Goal: Complete application form

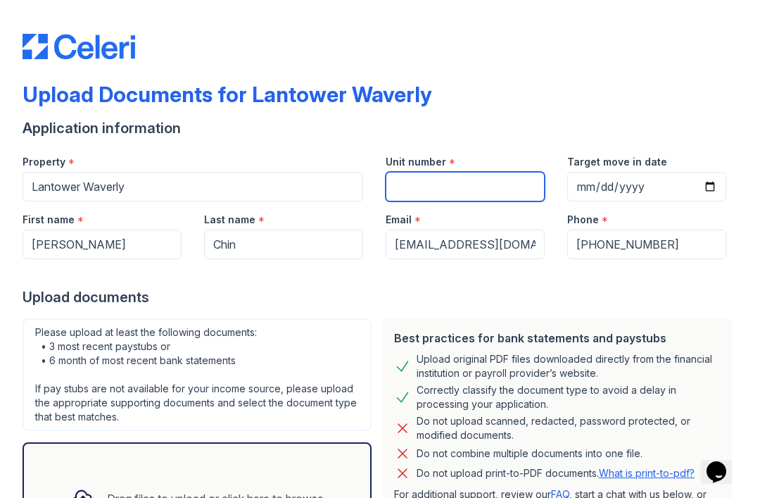
click at [395, 190] on input "Unit number" at bounding box center [465, 187] width 159 height 30
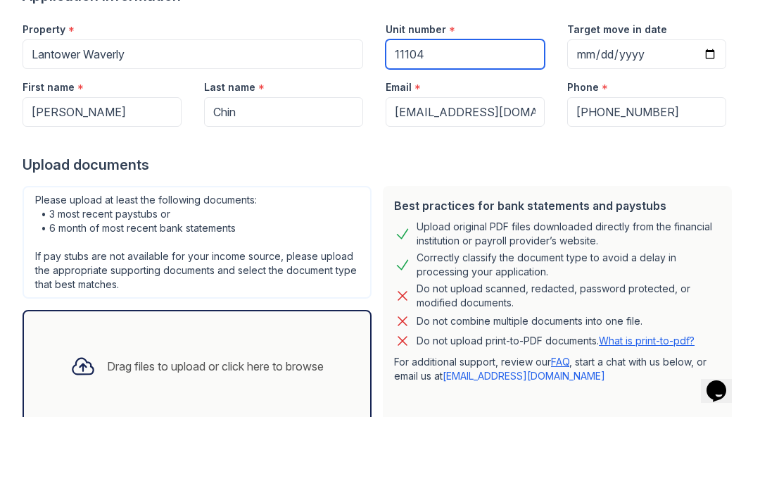
scroll to position [54, 0]
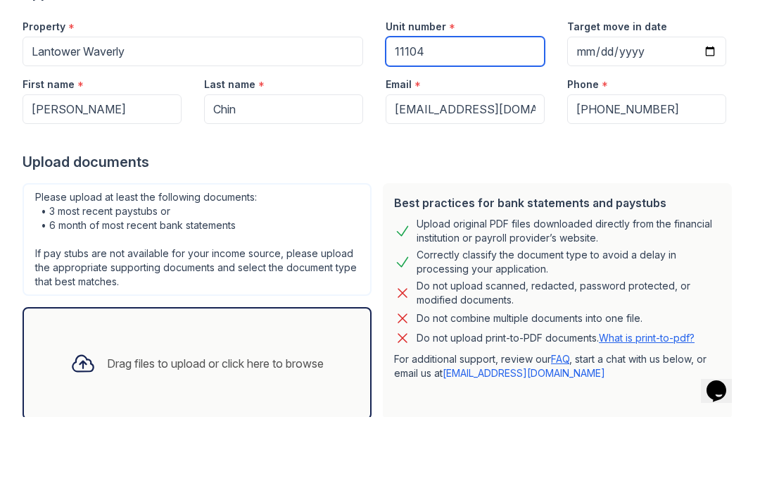
type input "11104"
click at [414, 172] on form "Application information Property * Lantower Waverly Unit number * 11104 Target …" at bounding box center [380, 311] width 715 height 495
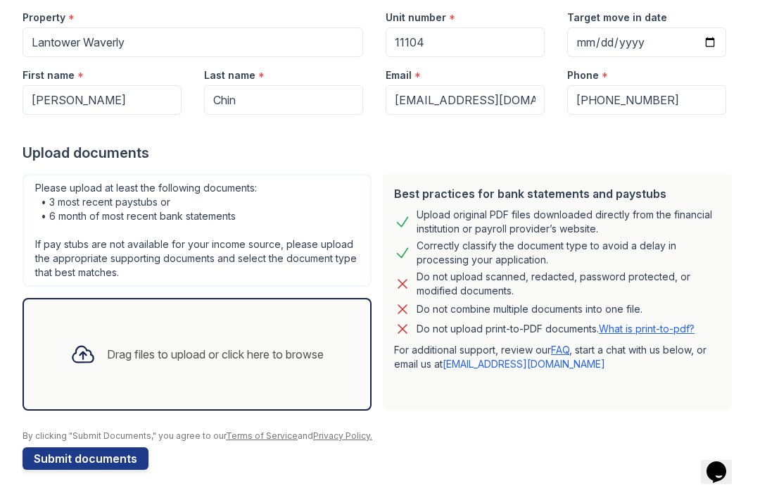
scroll to position [144, 0]
click at [263, 355] on div "Drag files to upload or click here to browse" at bounding box center [215, 354] width 217 height 17
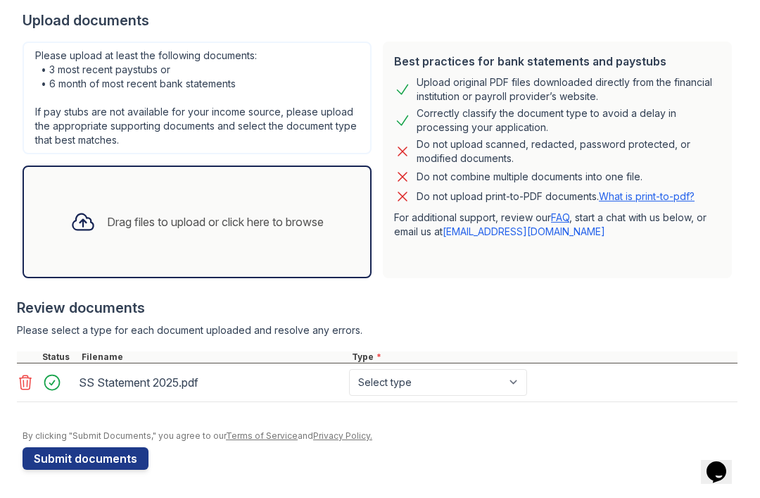
scroll to position [277, 0]
click at [282, 217] on div "Drag files to upload or click here to browse" at bounding box center [215, 221] width 217 height 17
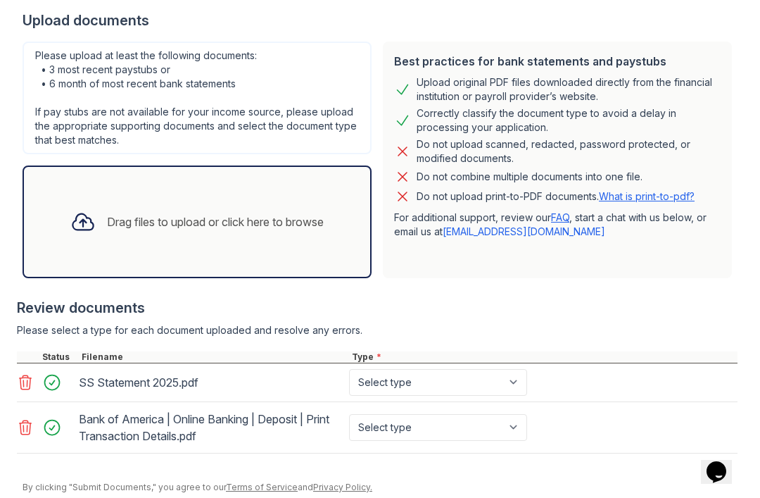
click at [517, 384] on select "Select type Paystub Bank Statement Offer Letter Tax Documents Benefit Award Let…" at bounding box center [438, 382] width 178 height 27
select select "benefit_award_letter"
click at [520, 429] on select "Select type Paystub Bank Statement Offer Letter Tax Documents Benefit Award Let…" at bounding box center [438, 427] width 178 height 27
select select "bank_statement"
click at [514, 426] on select "Select type Paystub Bank Statement Offer Letter Tax Documents Benefit Award Let…" at bounding box center [438, 427] width 178 height 27
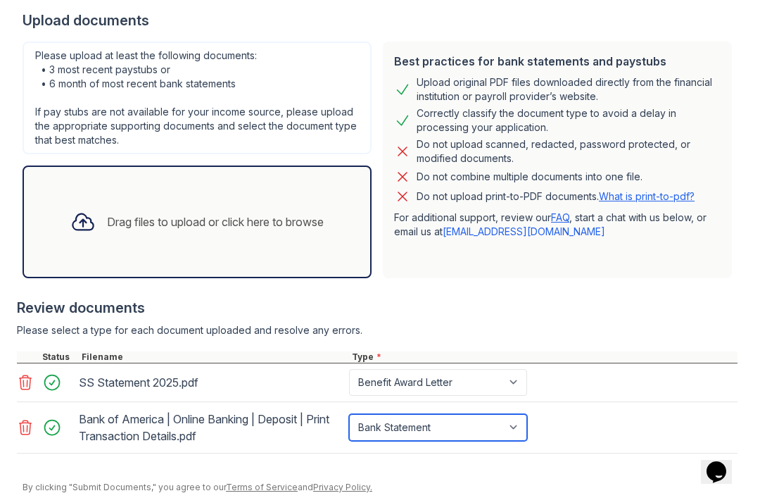
click at [524, 424] on select "Select type Paystub Bank Statement Offer Letter Tax Documents Benefit Award Let…" at bounding box center [438, 427] width 178 height 27
click at [497, 386] on select "Select type Paystub Bank Statement Offer Letter Tax Documents Benefit Award Let…" at bounding box center [438, 382] width 178 height 27
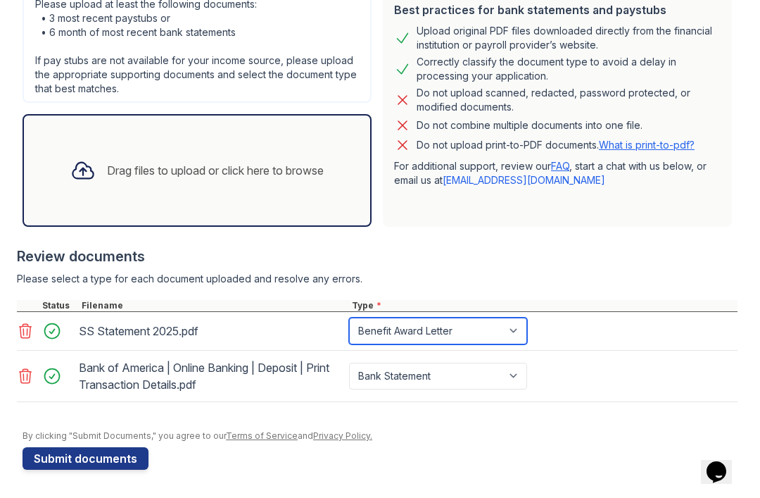
scroll to position [328, 0]
click at [110, 460] on button "Submit documents" at bounding box center [86, 458] width 126 height 23
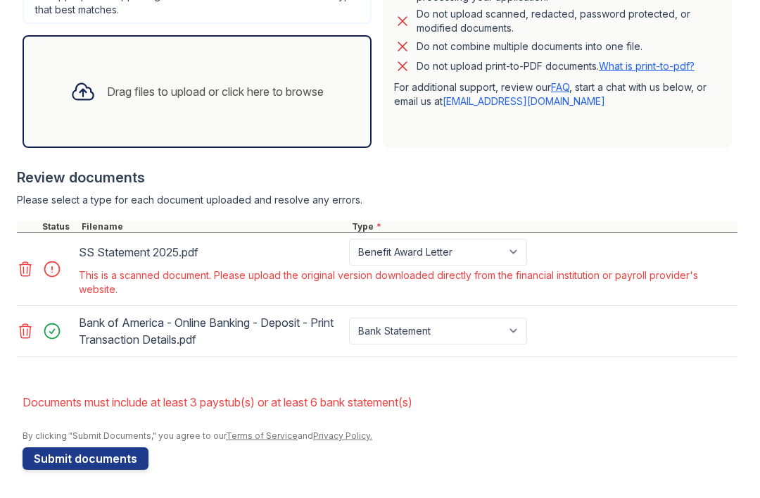
scroll to position [446, 0]
click at [512, 256] on select "Paystub Bank Statement Offer Letter Tax Documents Benefit Award Letter Investme…" at bounding box center [438, 252] width 178 height 27
click at [503, 255] on select "Paystub Bank Statement Offer Letter Tax Documents Benefit Award Letter Investme…" at bounding box center [438, 252] width 178 height 27
select select "paystub"
click at [113, 454] on button "Submit documents" at bounding box center [86, 458] width 126 height 23
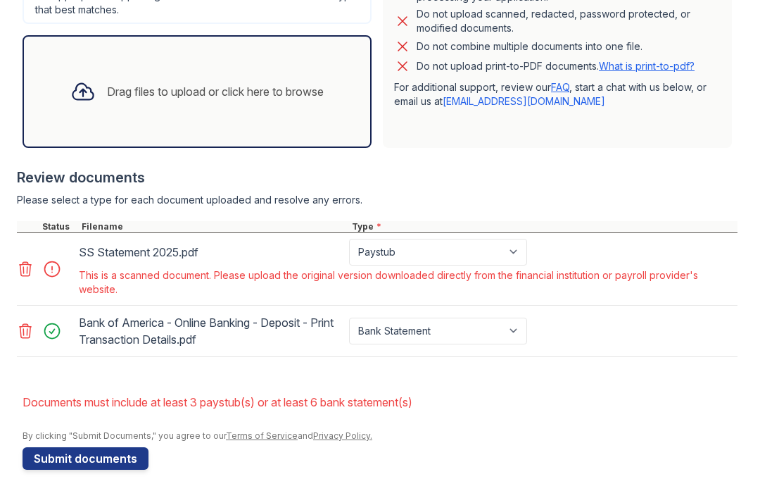
click at [513, 253] on select "Paystub Bank Statement Offer Letter Tax Documents Benefit Award Letter Investme…" at bounding box center [438, 252] width 178 height 27
select select "tax_documents"
click at [118, 460] on button "Submit documents" at bounding box center [86, 458] width 126 height 23
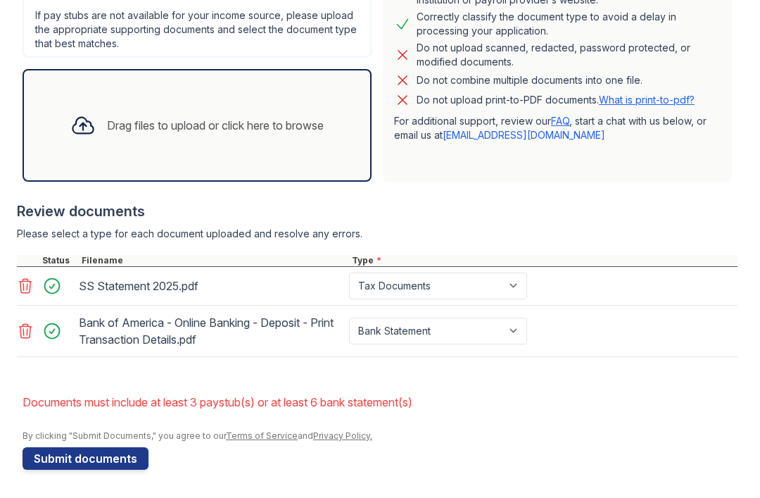
scroll to position [412, 0]
click at [103, 457] on button "Submit documents" at bounding box center [86, 458] width 126 height 23
click at [255, 129] on div "Drag files to upload or click here to browse" at bounding box center [215, 125] width 217 height 17
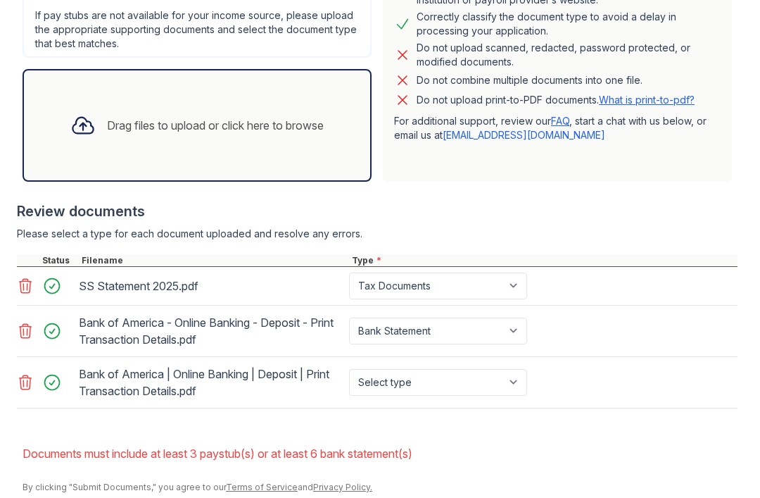
click at [244, 132] on div "Drag files to upload or click here to browse" at bounding box center [215, 125] width 217 height 17
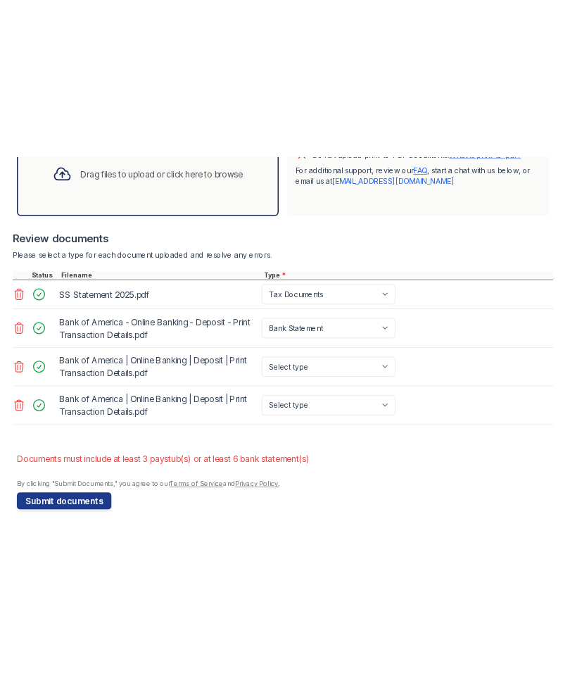
scroll to position [515, 0]
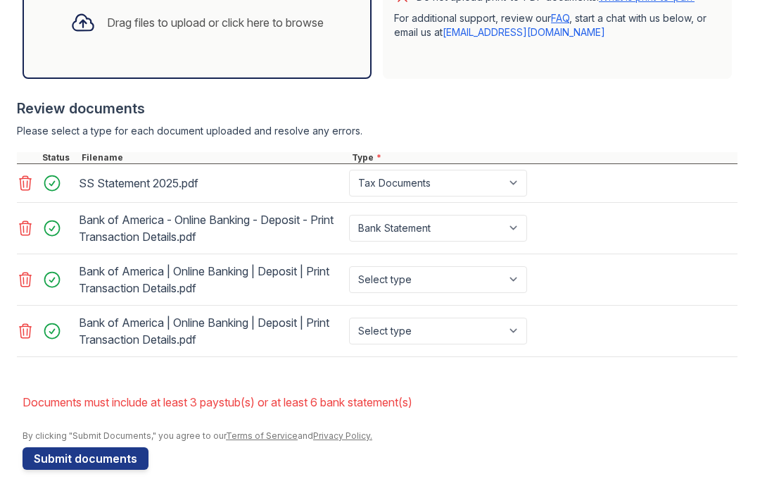
click at [507, 281] on select "Select type Paystub Bank Statement Offer Letter Tax Documents Benefit Award Let…" at bounding box center [438, 279] width 178 height 27
select select "bank_statement"
click at [516, 329] on select "Select type Paystub Bank Statement Offer Letter Tax Documents Benefit Award Let…" at bounding box center [438, 330] width 178 height 27
select select "bank_statement"
click at [291, 426] on div at bounding box center [380, 423] width 715 height 14
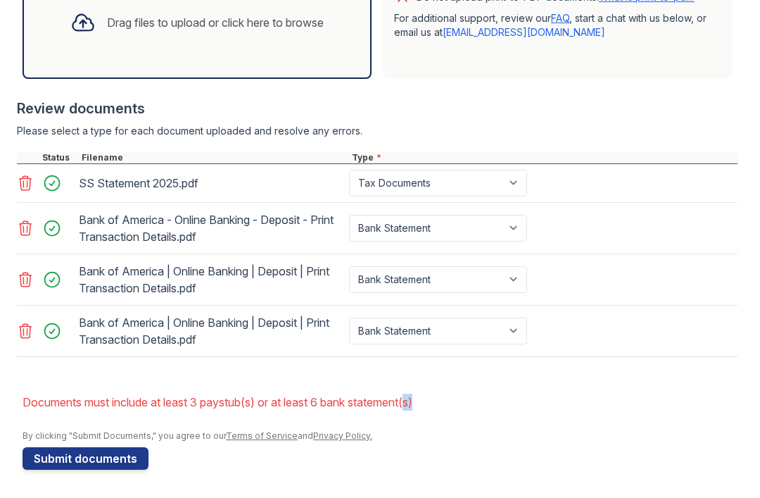
click at [491, 468] on form "Application information Property * Lantower Waverly Unit number * 11104 Target …" at bounding box center [380, 55] width 715 height 827
click at [510, 229] on select "Paystub Bank Statement Offer Letter Tax Documents Benefit Award Letter Investme…" at bounding box center [438, 228] width 178 height 27
click at [281, 51] on div "Drag files to upload or click here to browse" at bounding box center [197, 22] width 349 height 113
click at [294, 42] on div "Drag files to upload or click here to browse" at bounding box center [197, 23] width 276 height 48
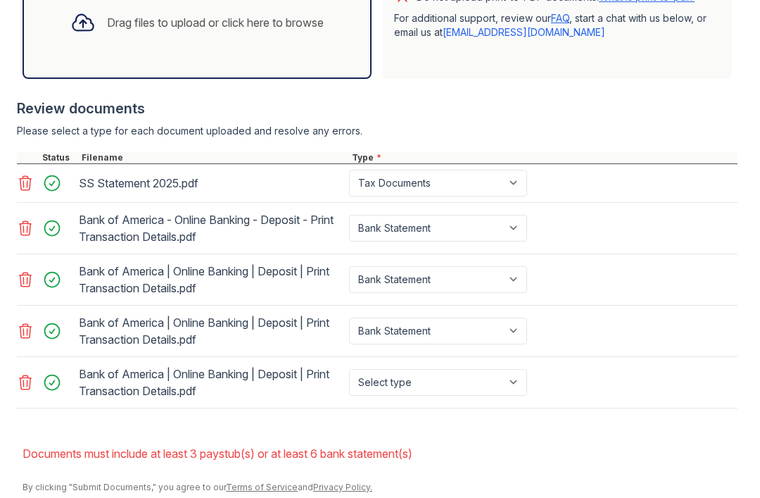
click at [301, 42] on div "Drag files to upload or click here to browse" at bounding box center [197, 23] width 276 height 48
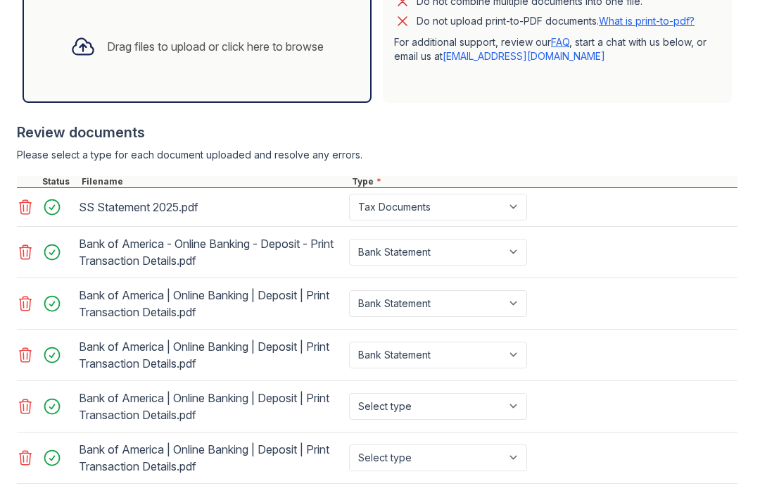
scroll to position [492, 0]
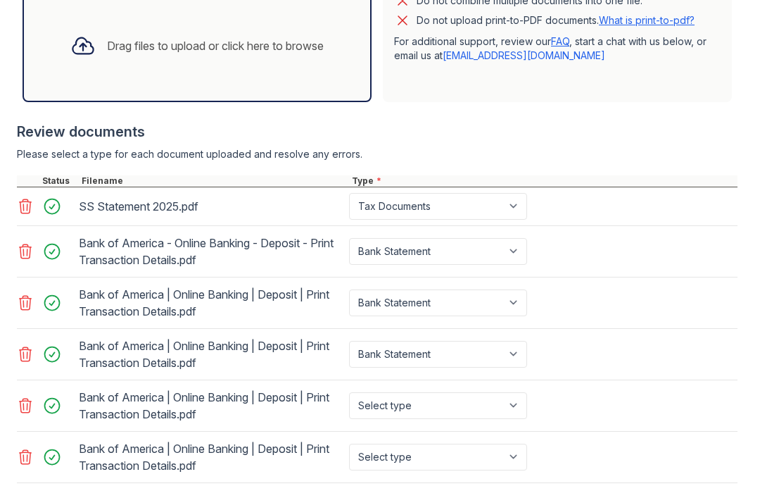
click at [267, 59] on div "Drag files to upload or click here to browse" at bounding box center [197, 46] width 276 height 48
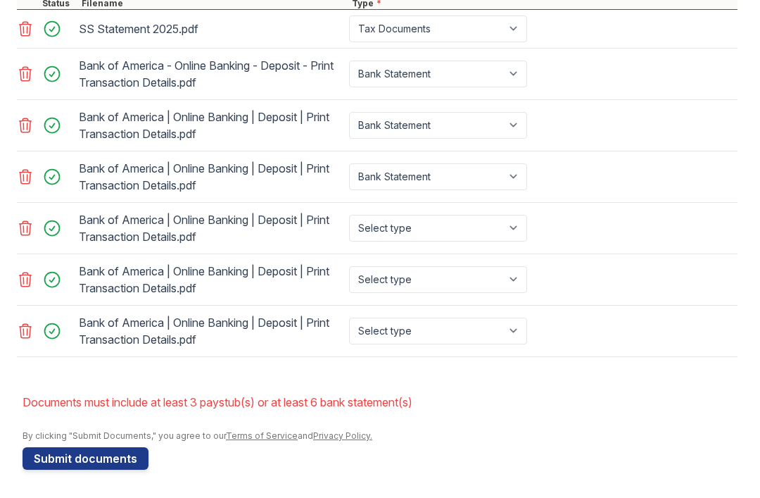
scroll to position [669, 0]
click at [508, 229] on select "Select type Paystub Bank Statement Offer Letter Tax Documents Benefit Award Let…" at bounding box center [438, 228] width 178 height 27
select select "bank_statement"
click at [511, 279] on select "Select type Paystub Bank Statement Offer Letter Tax Documents Benefit Award Let…" at bounding box center [438, 279] width 178 height 27
select select "bank_statement"
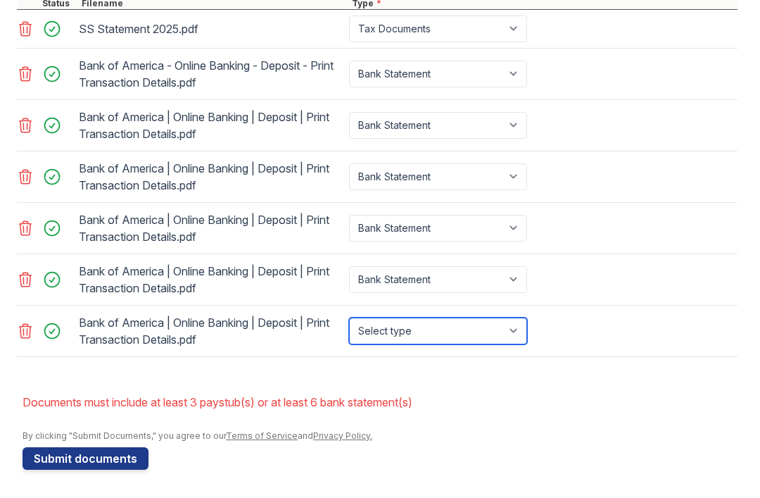
click at [512, 331] on select "Select type Paystub Bank Statement Offer Letter Tax Documents Benefit Award Let…" at bounding box center [438, 330] width 178 height 27
select select "bank_statement"
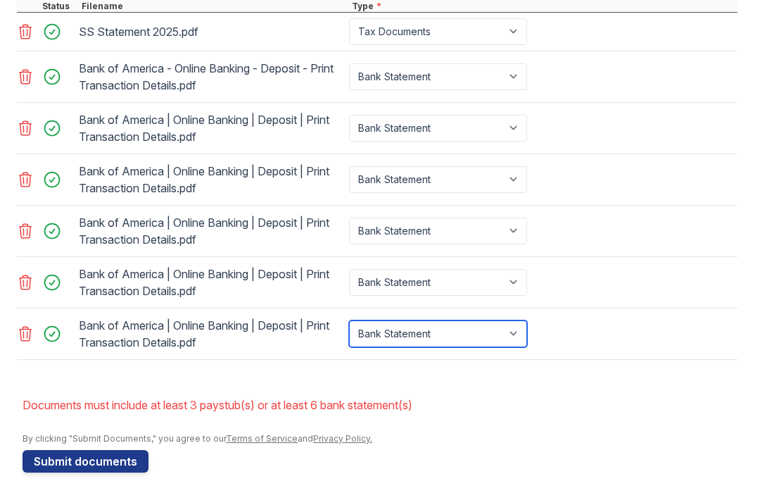
scroll to position [668, 0]
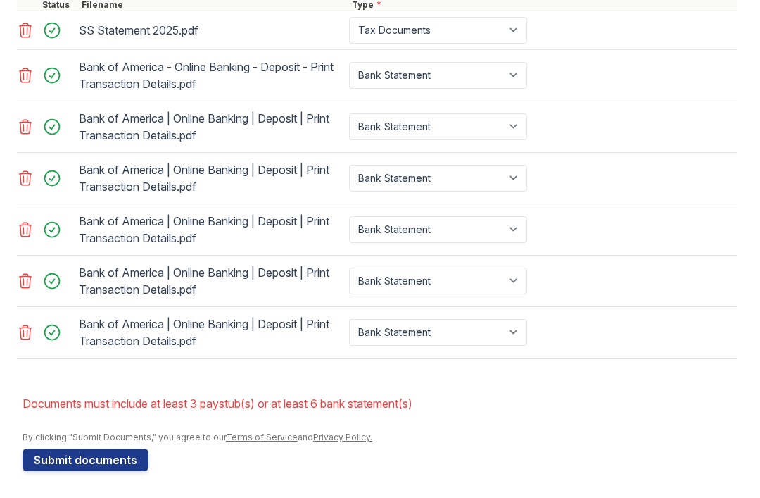
click at [99, 458] on button "Submit documents" at bounding box center [86, 459] width 126 height 23
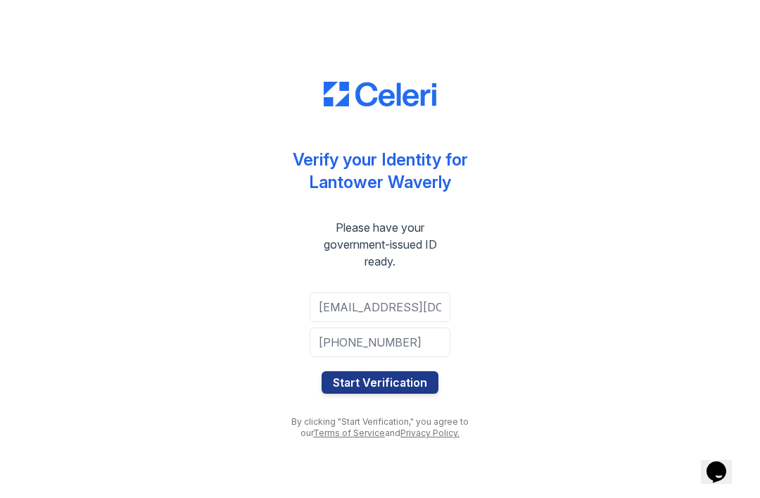
click at [388, 387] on button "Start Verification" at bounding box center [380, 382] width 117 height 23
click at [388, 379] on button "Start Verification" at bounding box center [380, 382] width 117 height 23
